Goal: Task Accomplishment & Management: Use online tool/utility

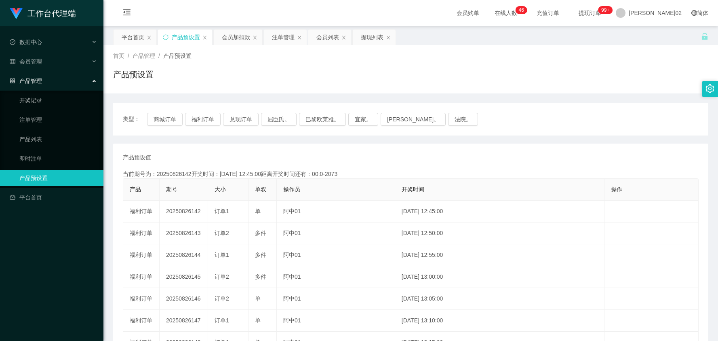
click at [231, 121] on button "兑现订单" at bounding box center [241, 119] width 36 height 13
click at [488, 65] on div "首页 / 产品管理 / 产品预设置 / 产品预设置" at bounding box center [410, 69] width 595 height 35
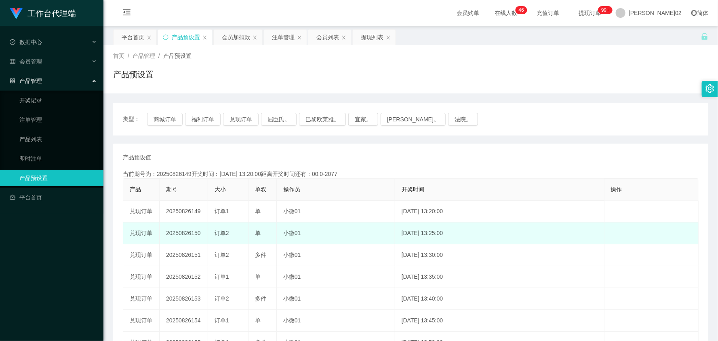
click at [188, 230] on td "20250826150" at bounding box center [184, 233] width 49 height 22
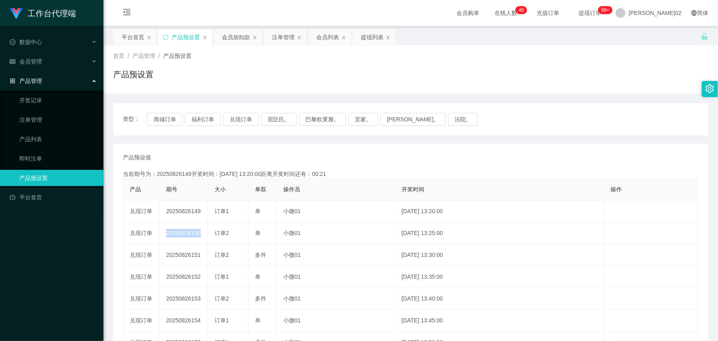
copy td "20250826150"
click at [313, 176] on div "当前期号为：20250826149开奖时间：2025-08-26 13:20:00距离开奖时间还有：00:0-46" at bounding box center [411, 174] width 576 height 8
click at [247, 116] on button "兑现订单" at bounding box center [241, 119] width 36 height 13
